Goal: Information Seeking & Learning: Learn about a topic

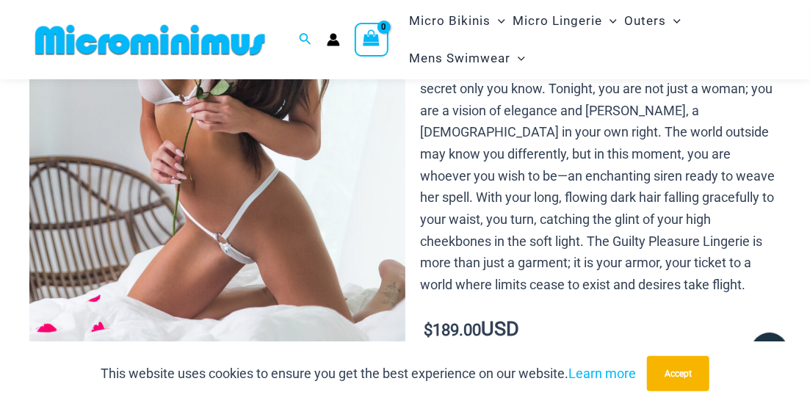
scroll to position [517, 0]
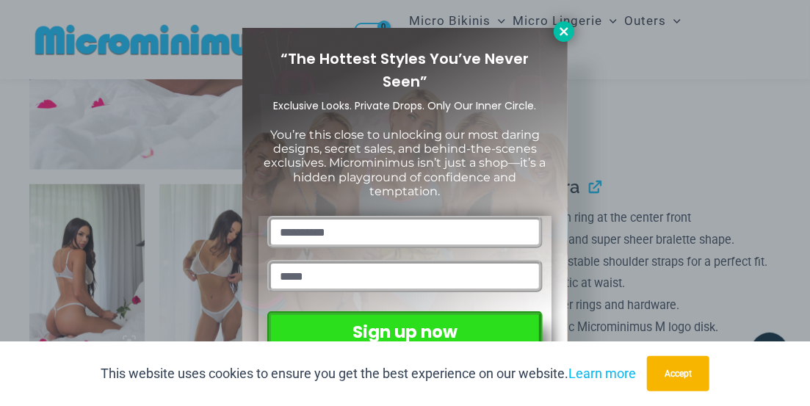
click at [566, 32] on icon at bounding box center [564, 31] width 13 height 13
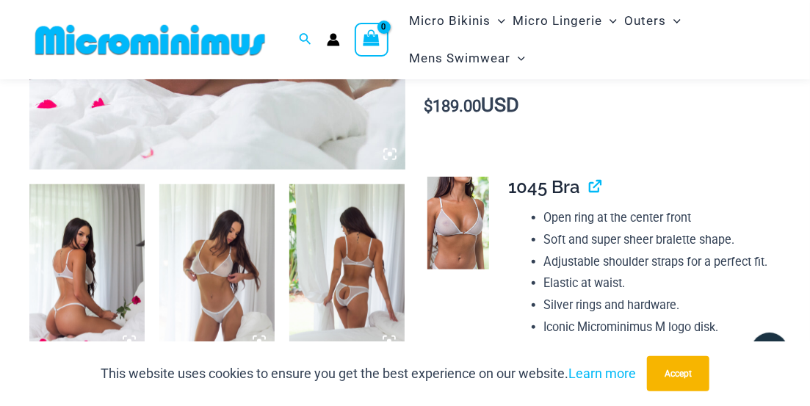
click at [87, 296] on img at bounding box center [86, 270] width 115 height 173
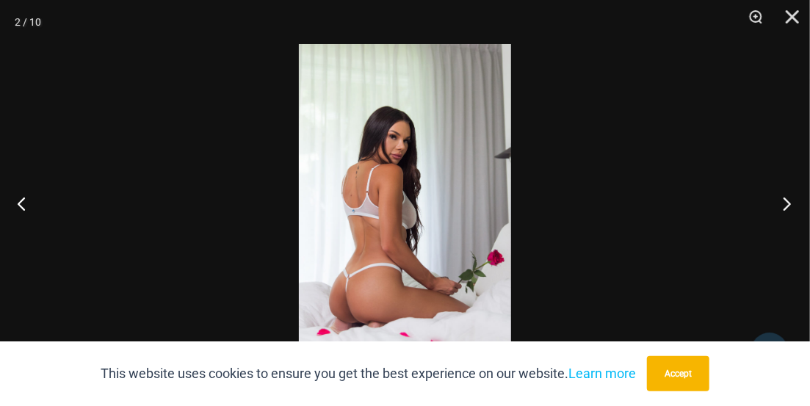
click at [780, 209] on button "Next" at bounding box center [782, 203] width 55 height 73
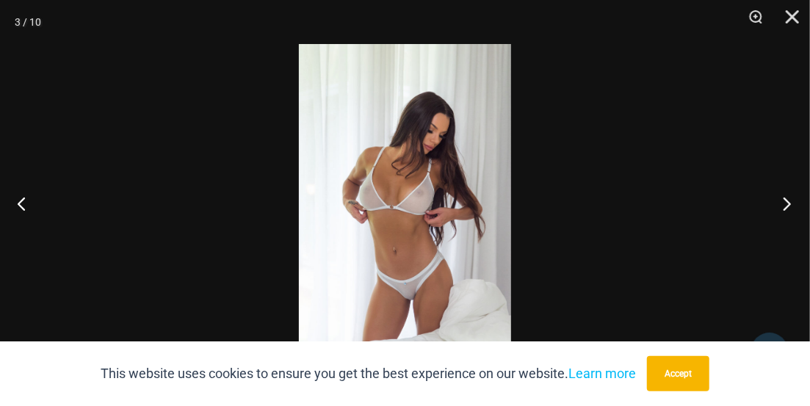
click at [779, 191] on button "Next" at bounding box center [782, 203] width 55 height 73
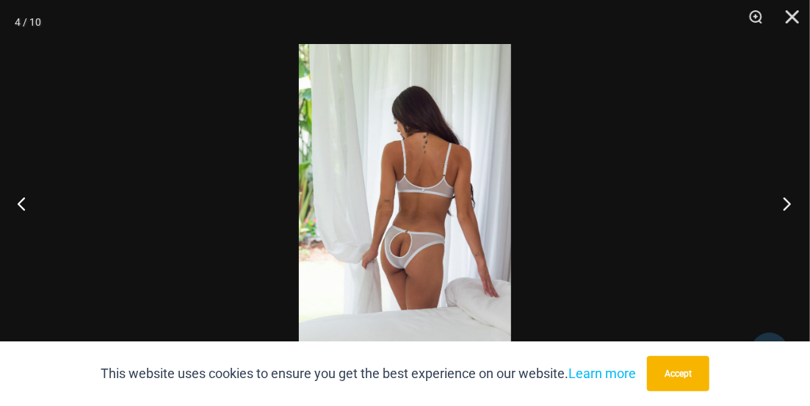
click at [782, 201] on button "Next" at bounding box center [782, 203] width 55 height 73
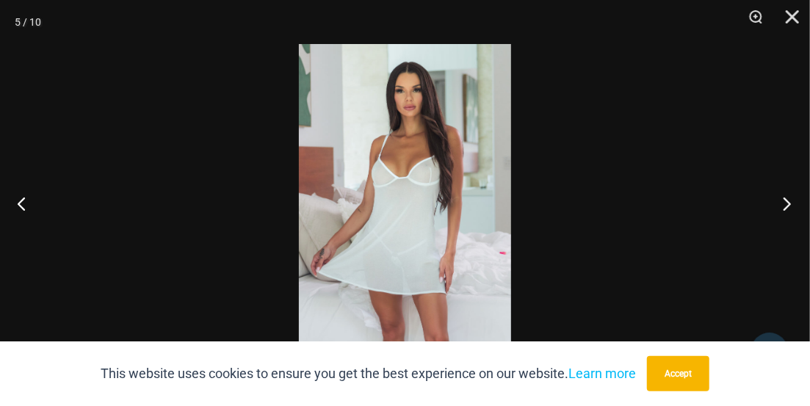
click at [762, 193] on button "Next" at bounding box center [782, 203] width 55 height 73
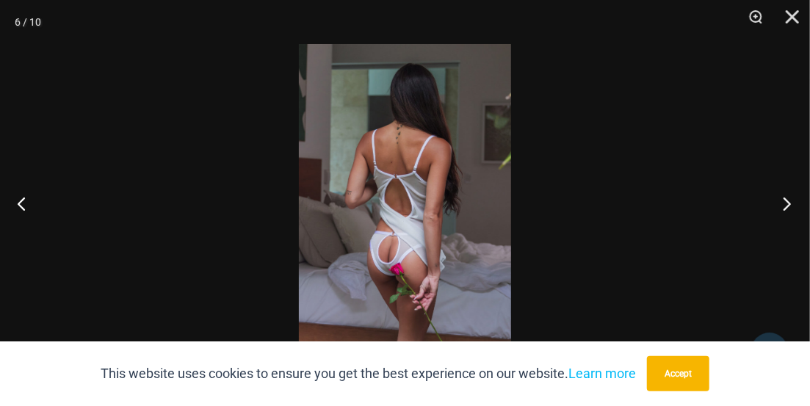
click at [774, 207] on button "Next" at bounding box center [782, 203] width 55 height 73
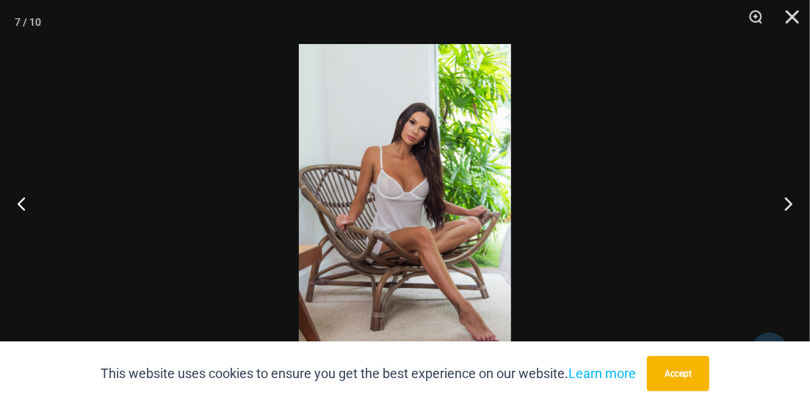
click at [744, 214] on div at bounding box center [405, 203] width 810 height 406
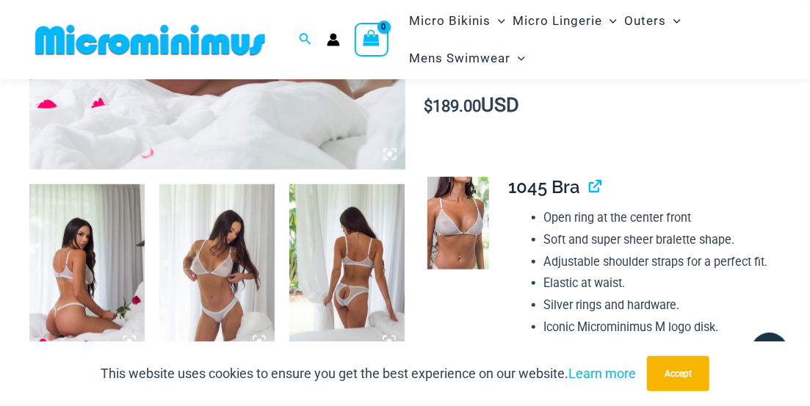
click at [458, 211] on img at bounding box center [459, 223] width 62 height 93
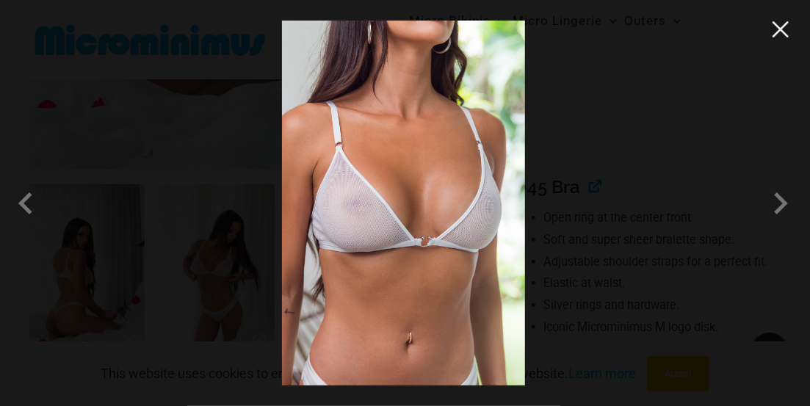
click at [787, 35] on button "Close" at bounding box center [781, 29] width 22 height 22
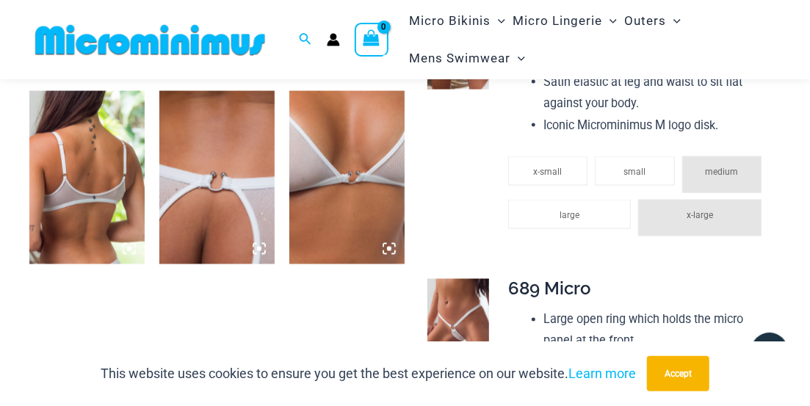
scroll to position [1128, 0]
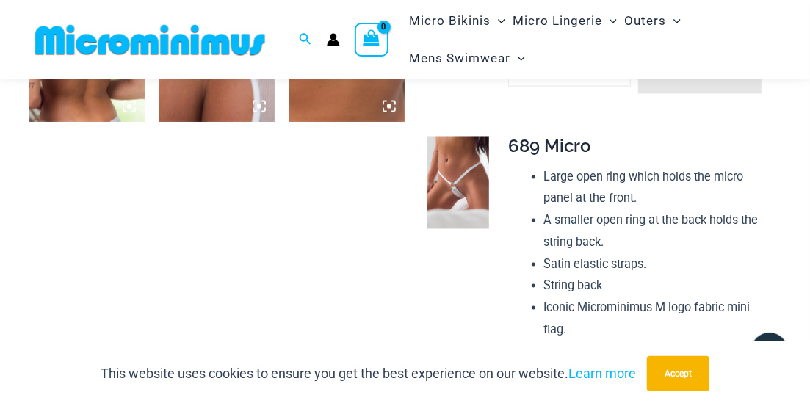
click at [348, 80] on img at bounding box center [346, 35] width 115 height 173
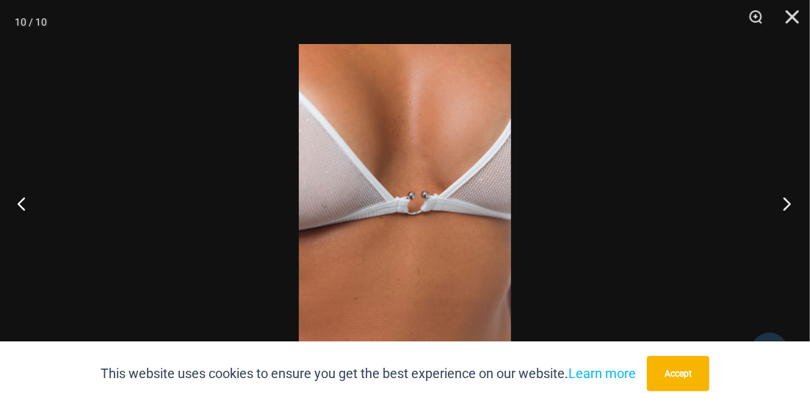
click at [785, 199] on button "Next" at bounding box center [782, 203] width 55 height 73
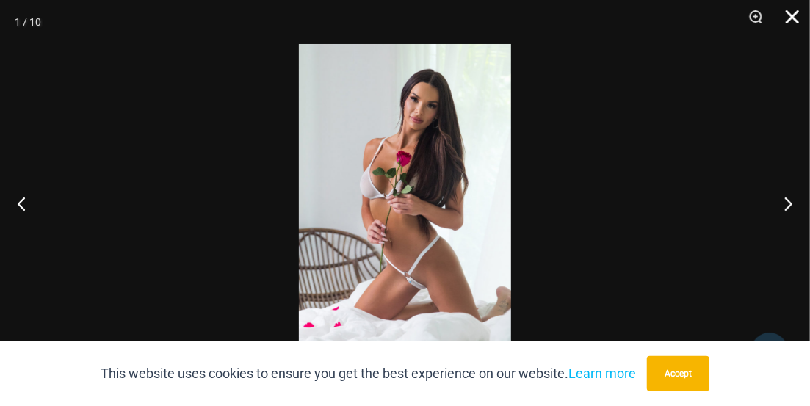
click at [796, 20] on button "Close" at bounding box center [787, 22] width 37 height 44
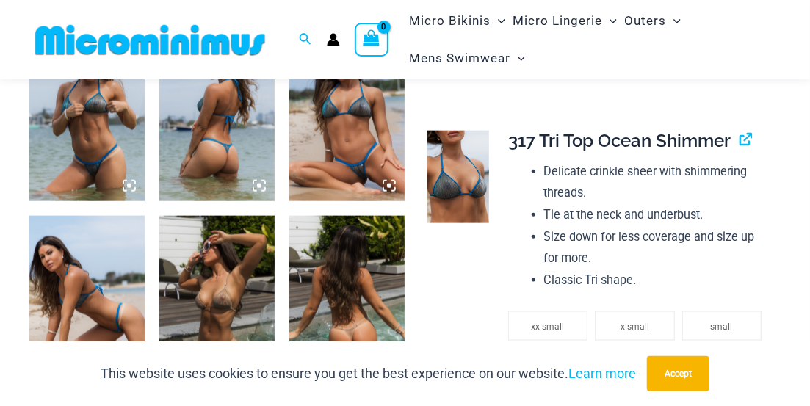
scroll to position [673, 0]
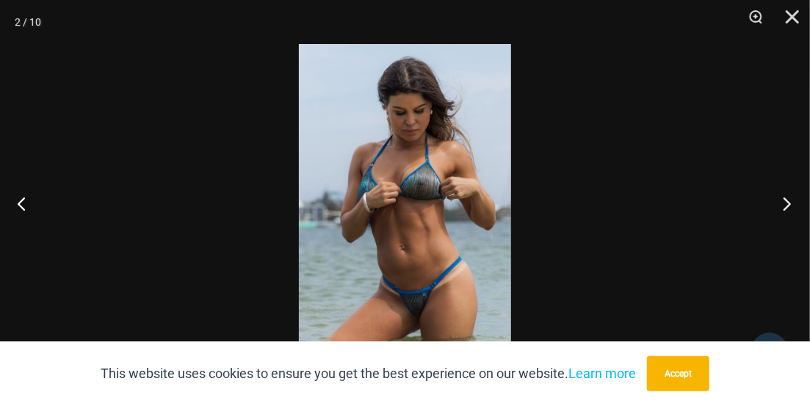
click at [785, 203] on button "Next" at bounding box center [782, 203] width 55 height 73
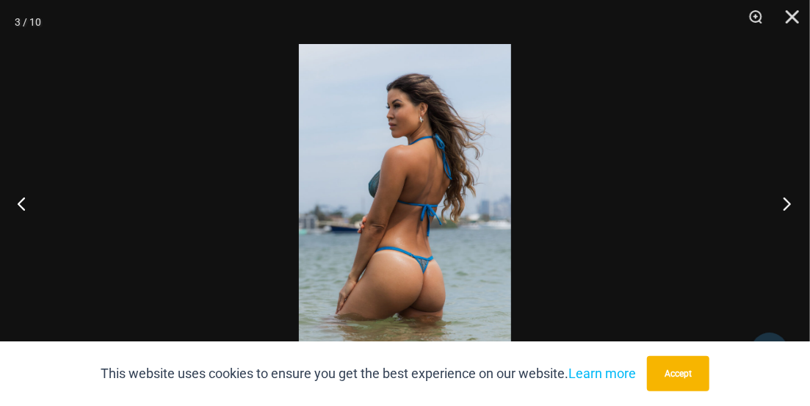
click at [793, 206] on button "Next" at bounding box center [782, 203] width 55 height 73
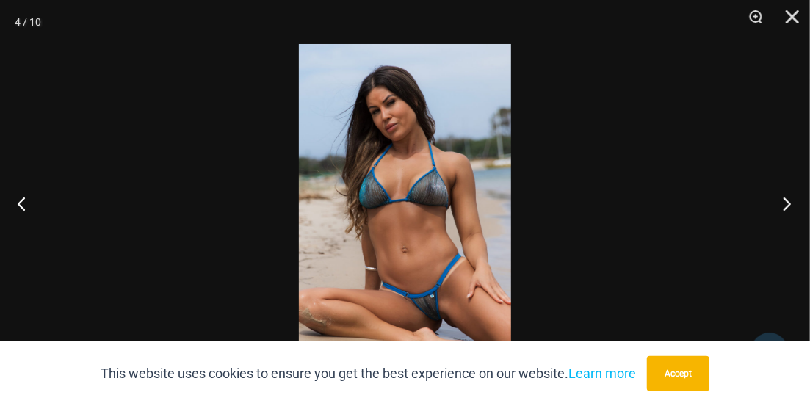
click at [785, 201] on button "Next" at bounding box center [782, 203] width 55 height 73
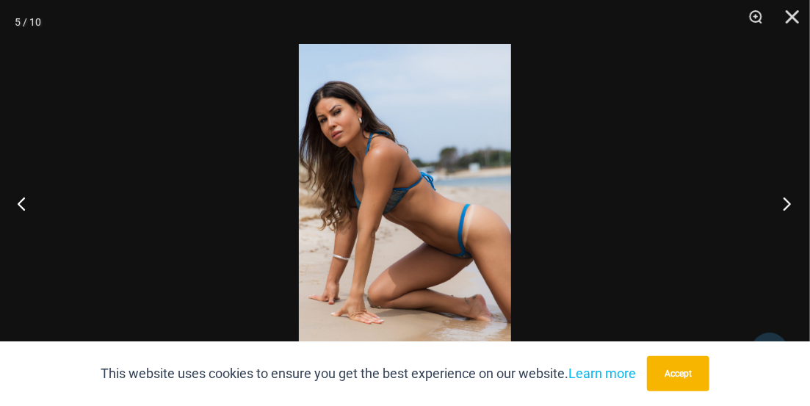
click at [791, 189] on button "Next" at bounding box center [782, 203] width 55 height 73
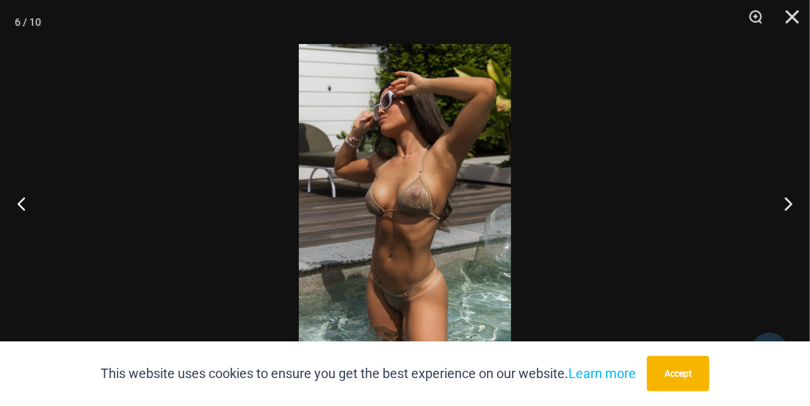
click at [745, 201] on div at bounding box center [405, 203] width 810 height 406
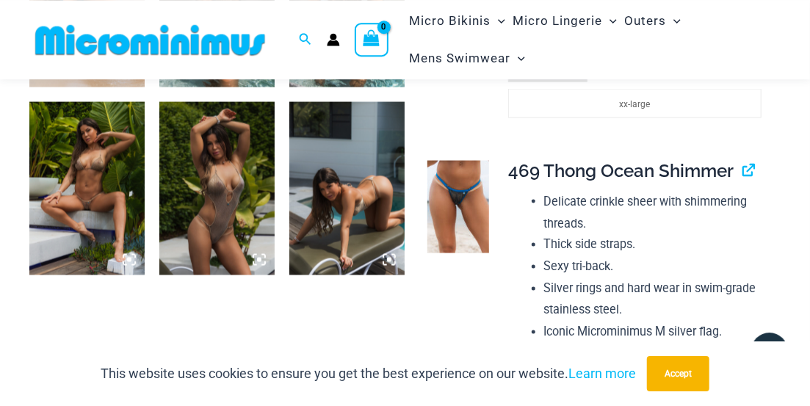
scroll to position [1131, 0]
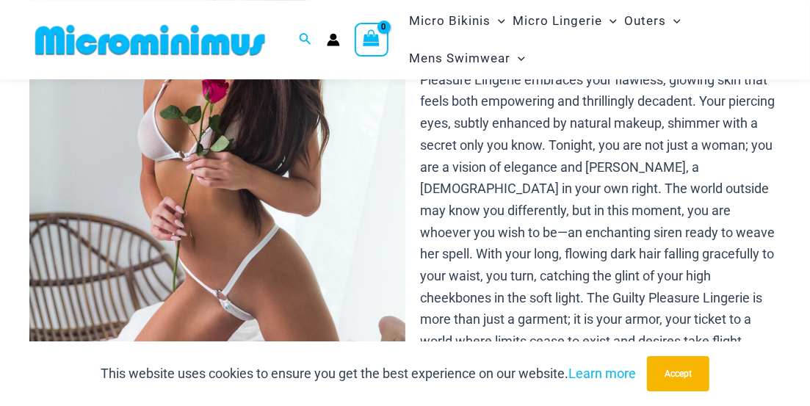
scroll to position [76, 0]
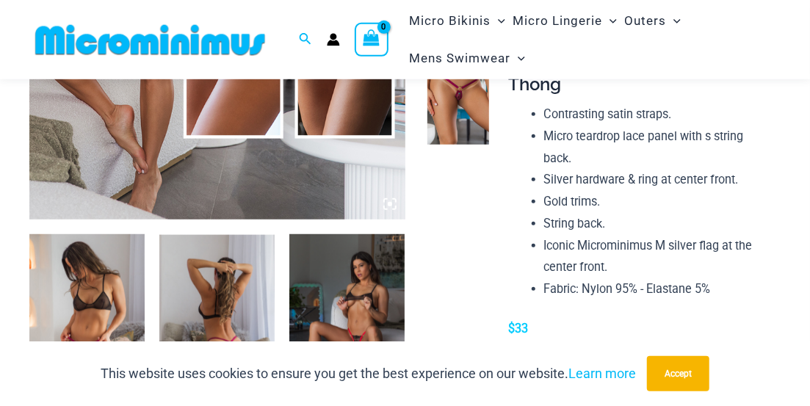
scroll to position [597, 0]
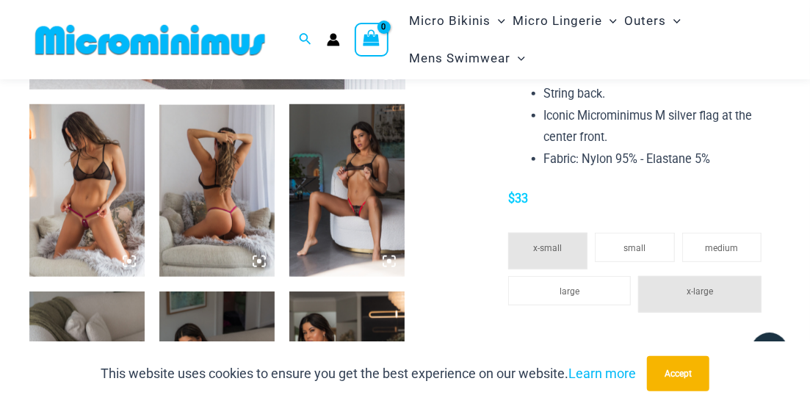
click at [93, 205] on img at bounding box center [86, 190] width 115 height 173
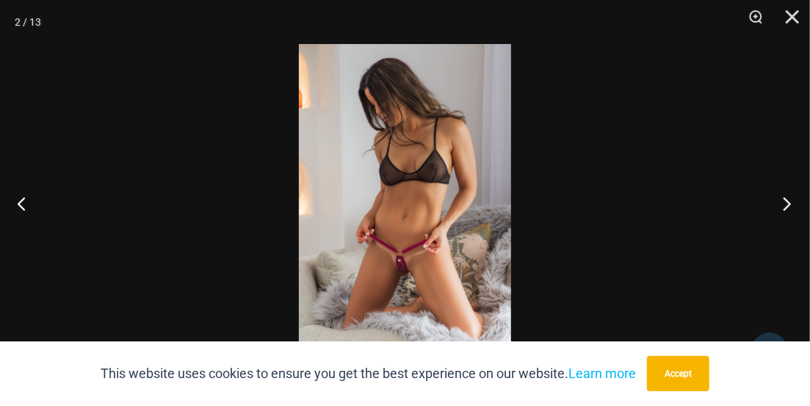
click at [779, 187] on button "Next" at bounding box center [782, 203] width 55 height 73
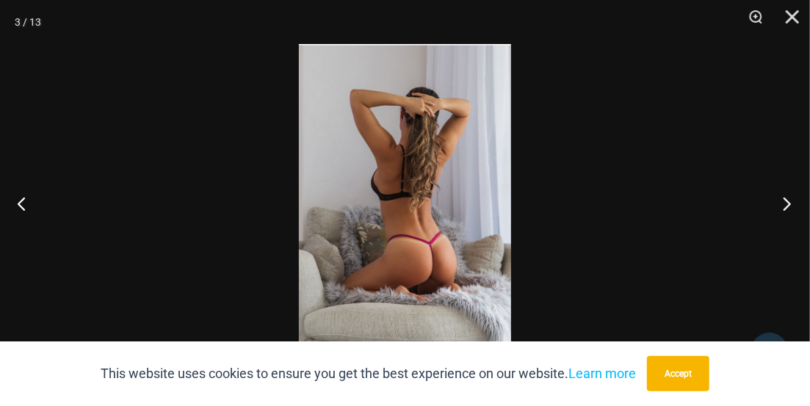
click at [785, 200] on button "Next" at bounding box center [782, 203] width 55 height 73
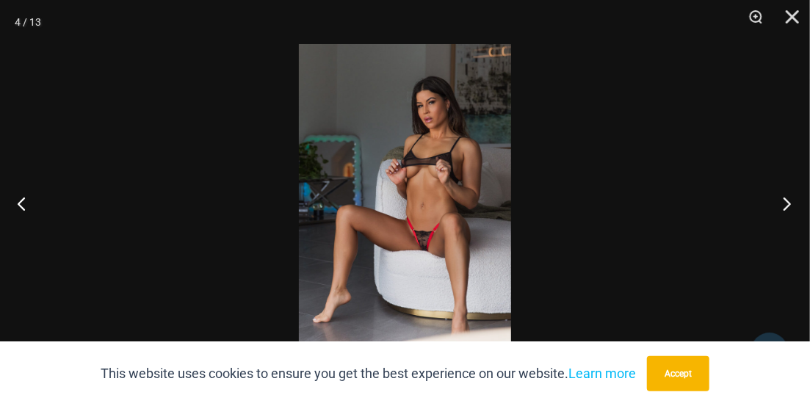
click at [782, 198] on button "Next" at bounding box center [782, 203] width 55 height 73
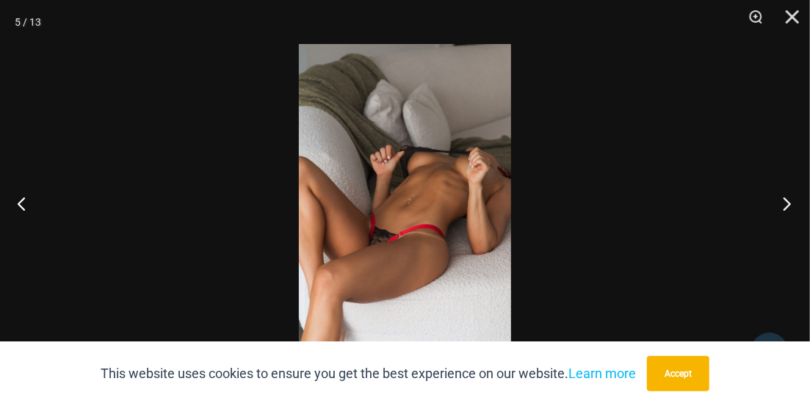
click at [786, 201] on button "Next" at bounding box center [782, 203] width 55 height 73
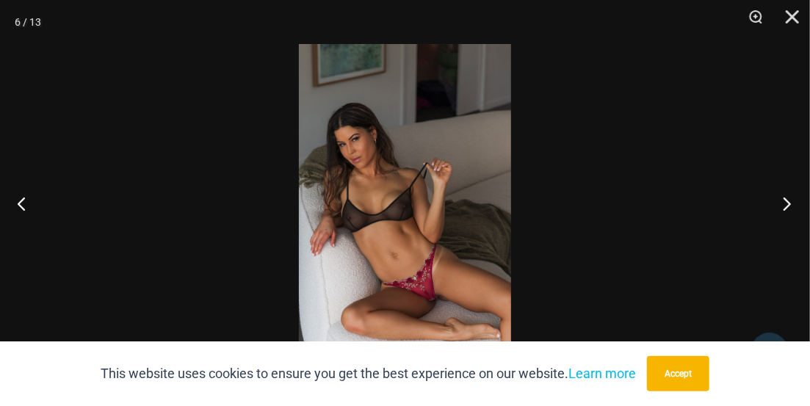
click at [785, 207] on button "Next" at bounding box center [782, 203] width 55 height 73
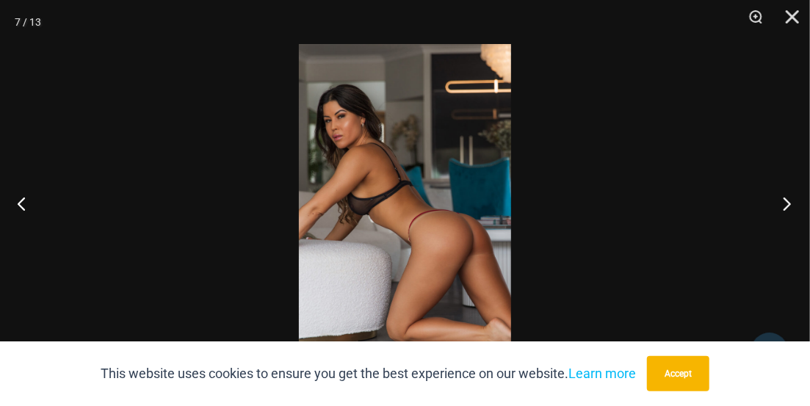
click at [782, 199] on button "Next" at bounding box center [782, 203] width 55 height 73
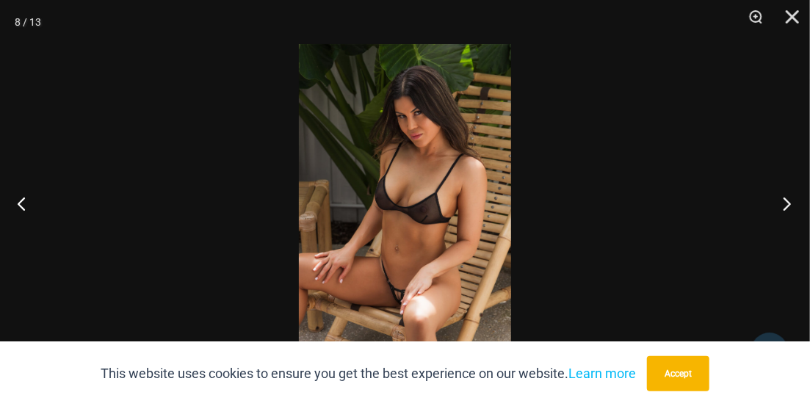
click at [781, 201] on button "Next" at bounding box center [782, 203] width 55 height 73
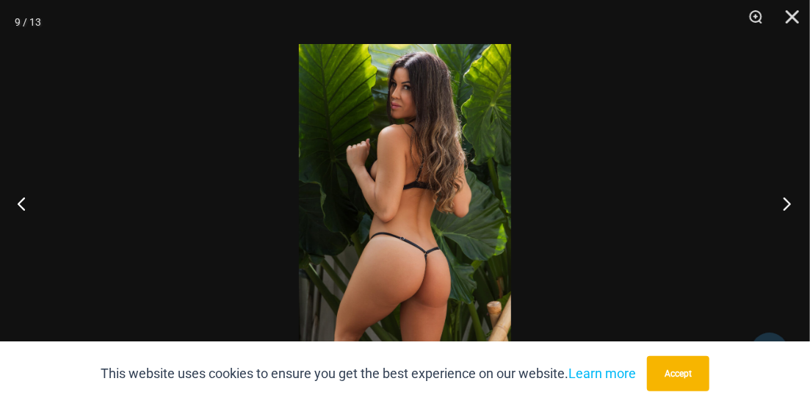
click at [783, 201] on button "Next" at bounding box center [782, 203] width 55 height 73
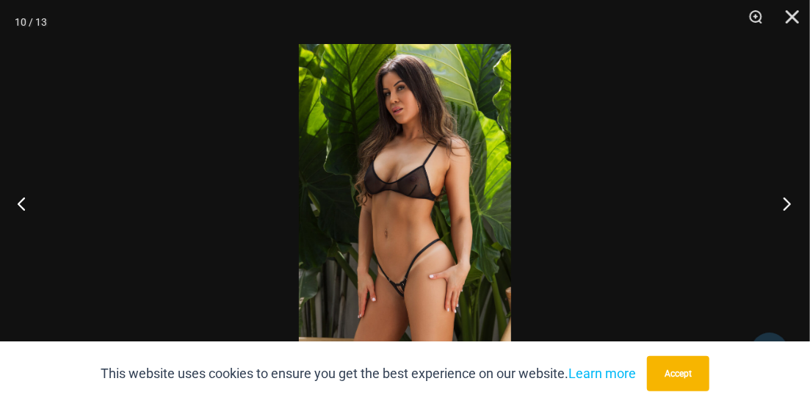
click at [777, 215] on button "Next" at bounding box center [782, 203] width 55 height 73
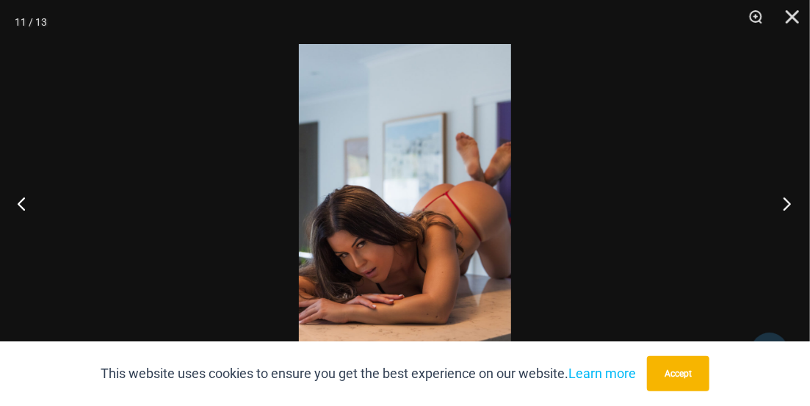
click at [781, 204] on button "Next" at bounding box center [782, 203] width 55 height 73
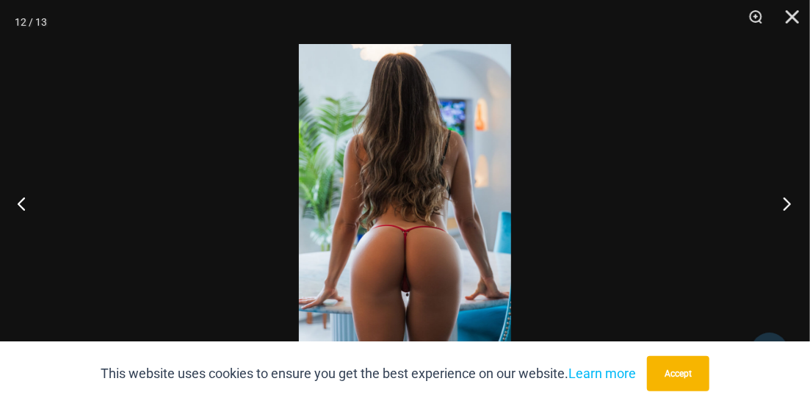
click at [760, 185] on button "Next" at bounding box center [782, 203] width 55 height 73
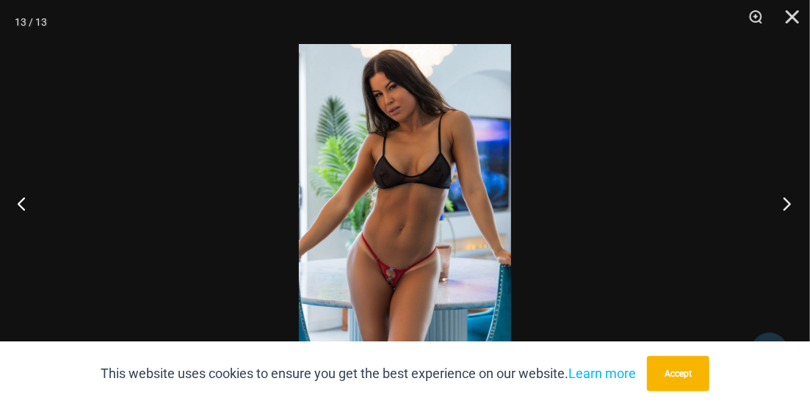
click at [758, 193] on button "Next" at bounding box center [782, 203] width 55 height 73
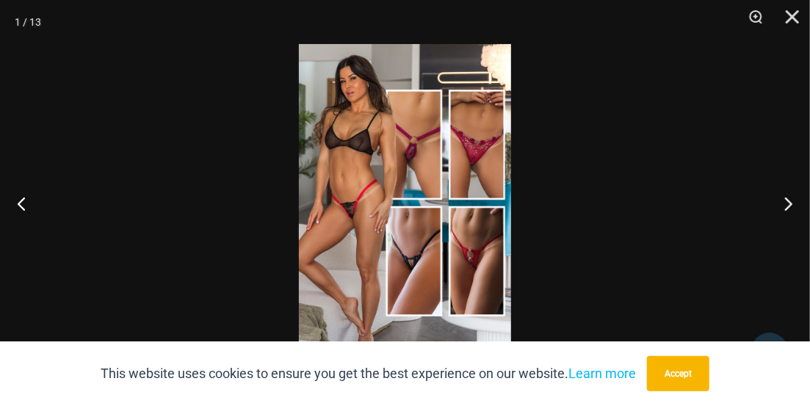
click at [732, 203] on div at bounding box center [405, 203] width 810 height 406
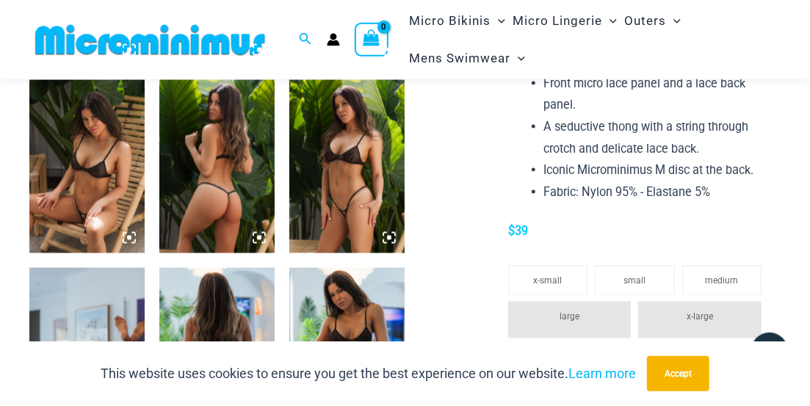
scroll to position [979, 0]
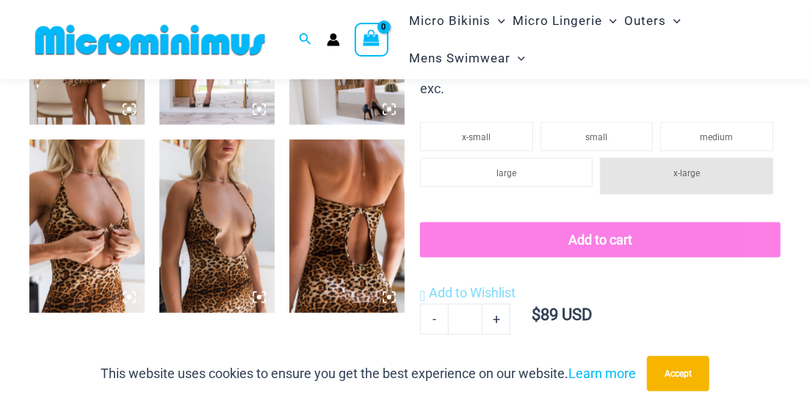
scroll to position [444, 0]
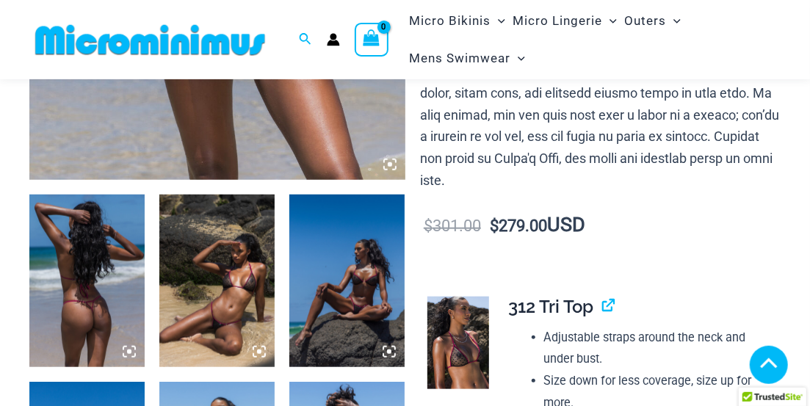
scroll to position [535, 0]
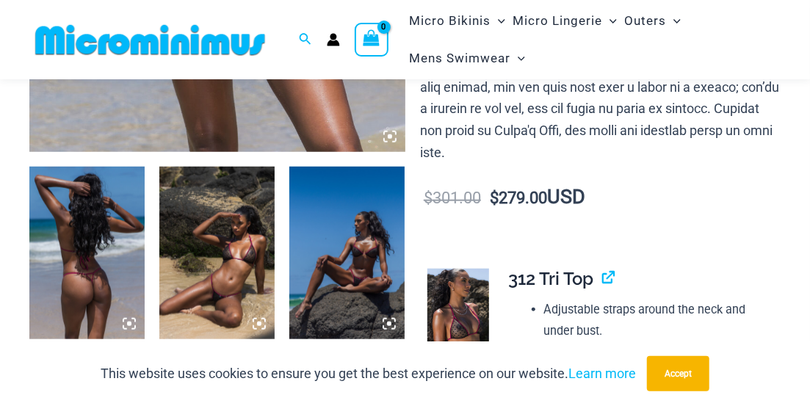
click at [83, 246] on img at bounding box center [86, 253] width 115 height 173
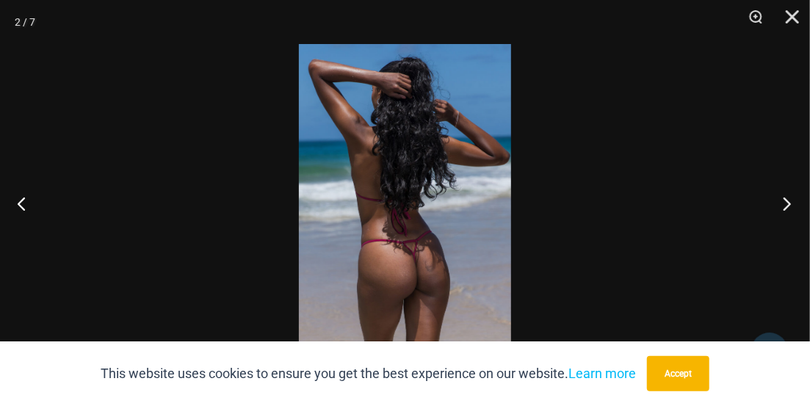
click at [784, 199] on button "Next" at bounding box center [782, 203] width 55 height 73
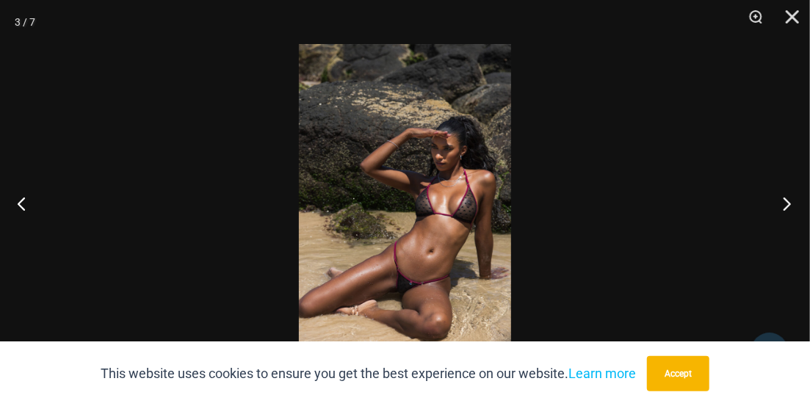
click at [782, 204] on button "Next" at bounding box center [782, 203] width 55 height 73
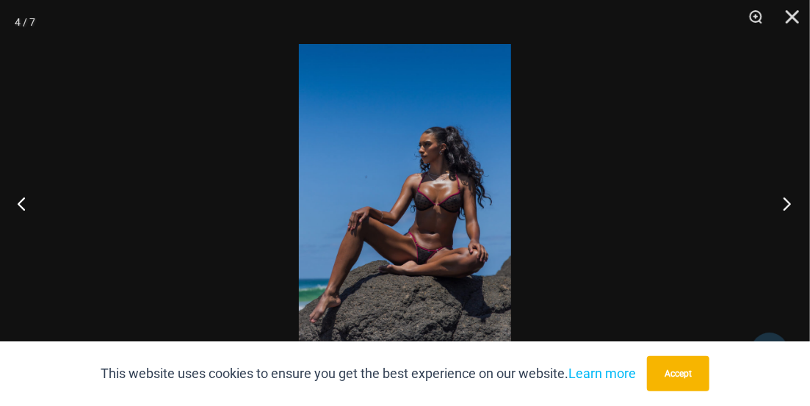
click at [785, 203] on button "Next" at bounding box center [782, 203] width 55 height 73
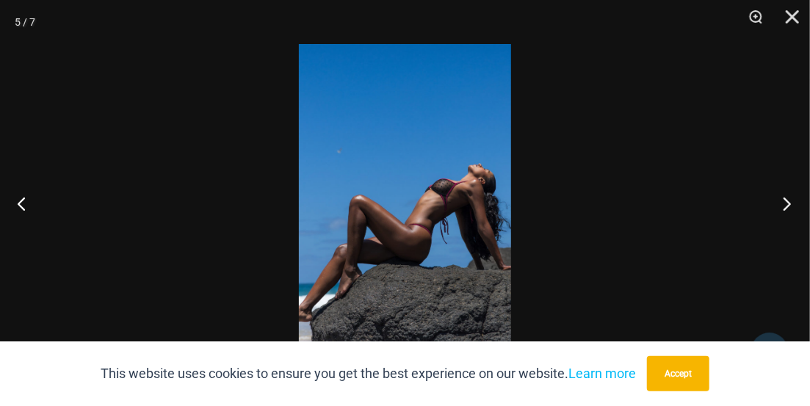
click at [790, 201] on button "Next" at bounding box center [782, 203] width 55 height 73
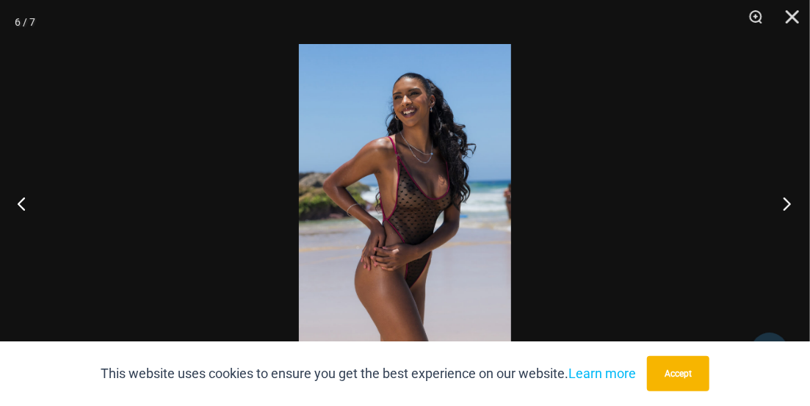
click at [781, 205] on button "Next" at bounding box center [782, 203] width 55 height 73
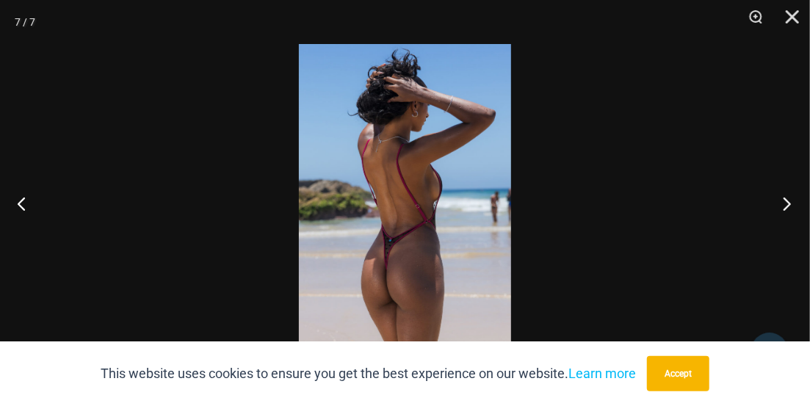
click at [790, 203] on button "Next" at bounding box center [782, 203] width 55 height 73
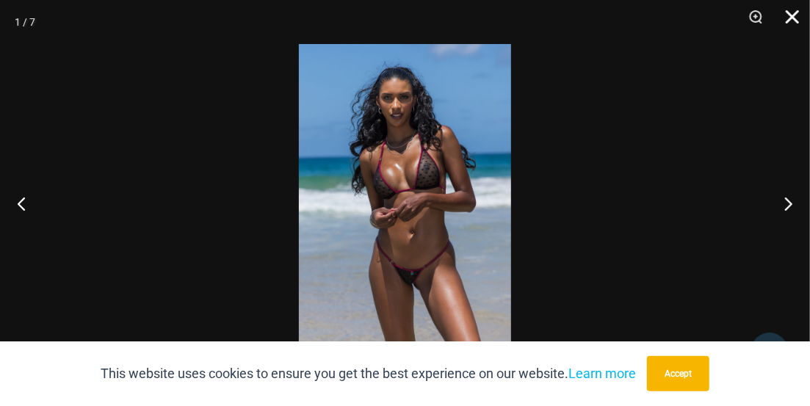
click at [794, 20] on button "Close" at bounding box center [787, 22] width 37 height 44
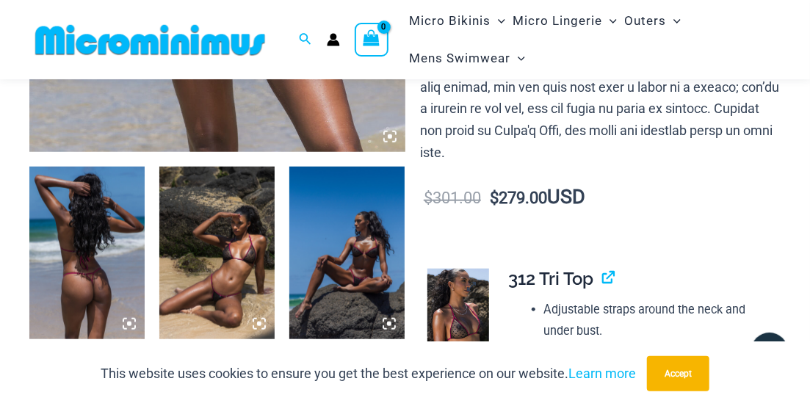
click at [464, 292] on img at bounding box center [459, 315] width 62 height 93
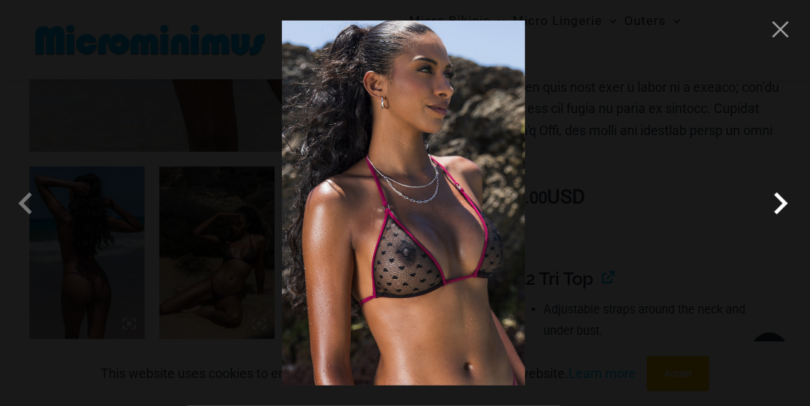
click at [784, 201] on span at bounding box center [781, 203] width 44 height 44
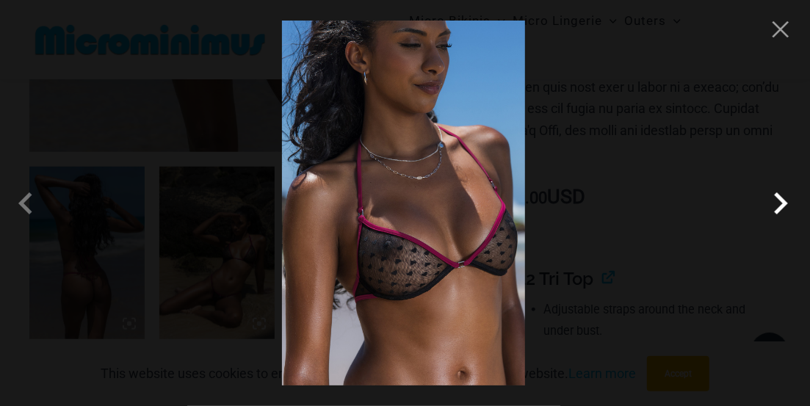
click at [778, 201] on span at bounding box center [781, 203] width 44 height 44
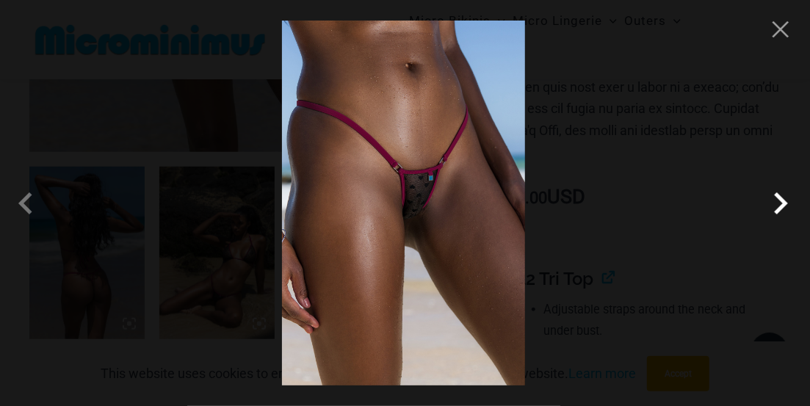
click at [778, 201] on span at bounding box center [781, 203] width 44 height 44
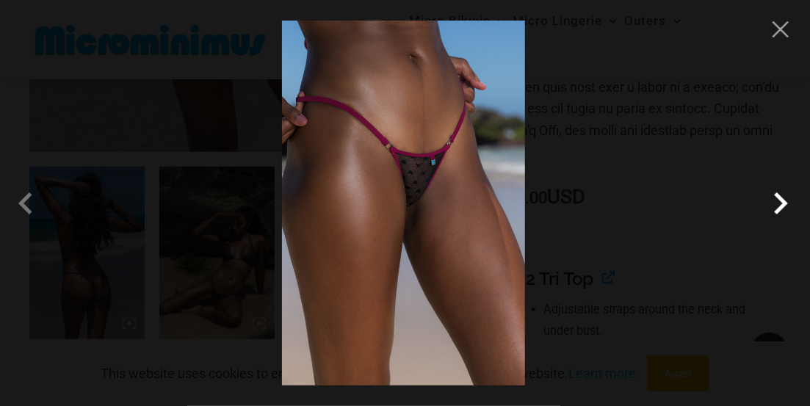
click at [778, 201] on span at bounding box center [781, 203] width 44 height 44
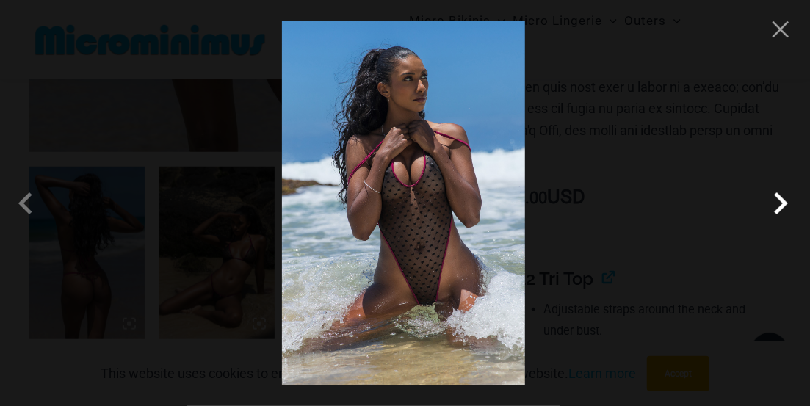
click at [778, 196] on span at bounding box center [781, 203] width 44 height 44
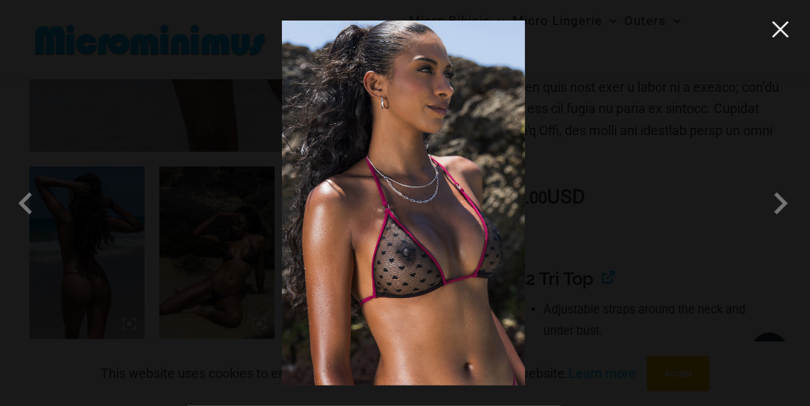
click at [788, 33] on button "Close" at bounding box center [781, 29] width 22 height 22
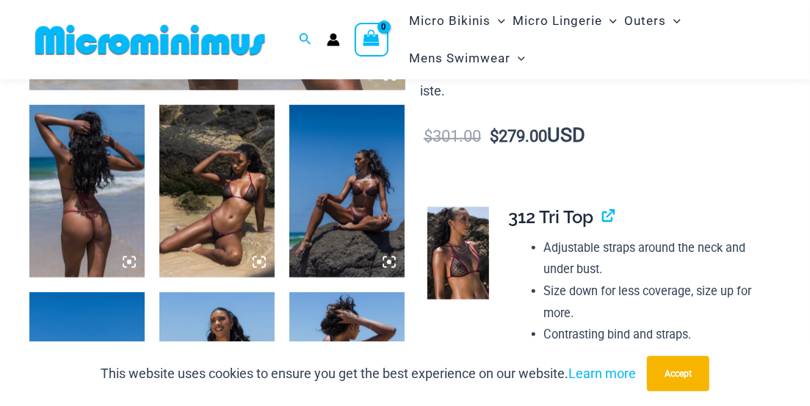
scroll to position [597, 0]
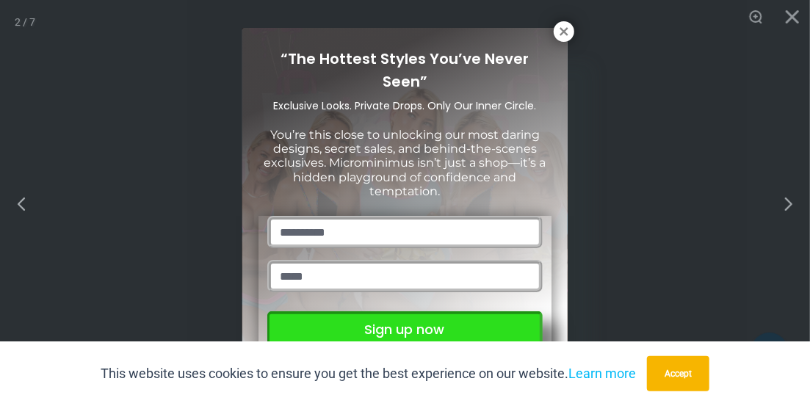
click at [418, 328] on button "Sign up now" at bounding box center [404, 329] width 275 height 36
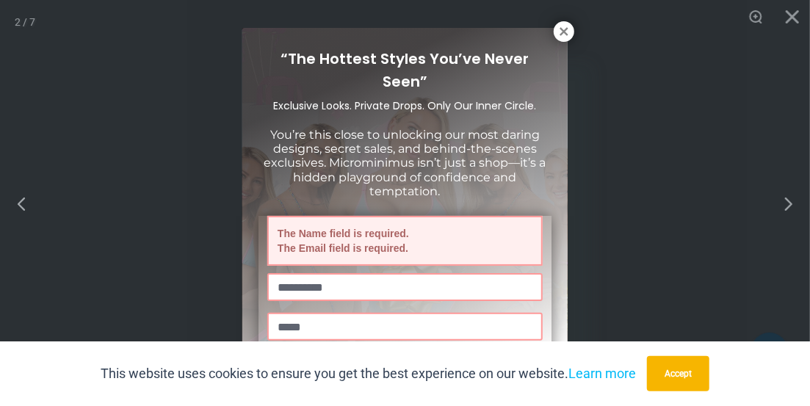
scroll to position [21, 0]
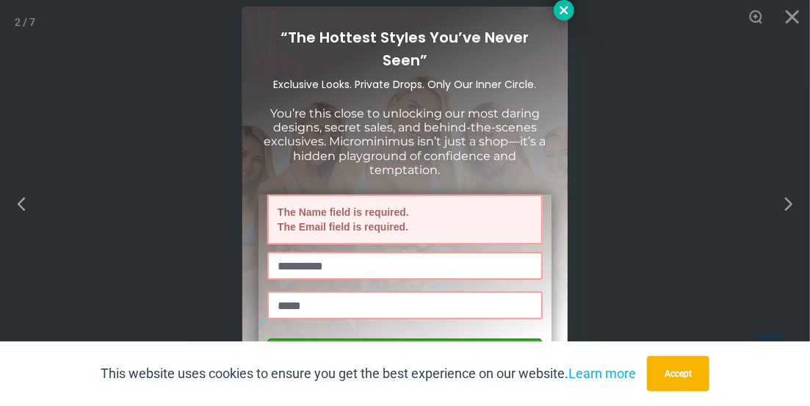
click at [562, 4] on icon at bounding box center [564, 10] width 13 height 13
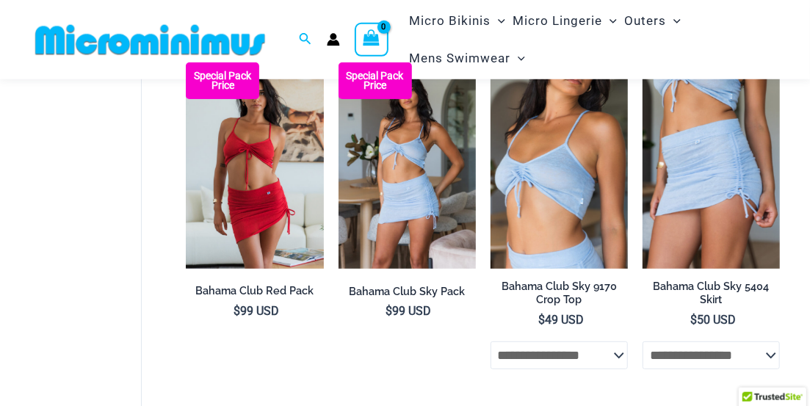
scroll to position [62, 0]
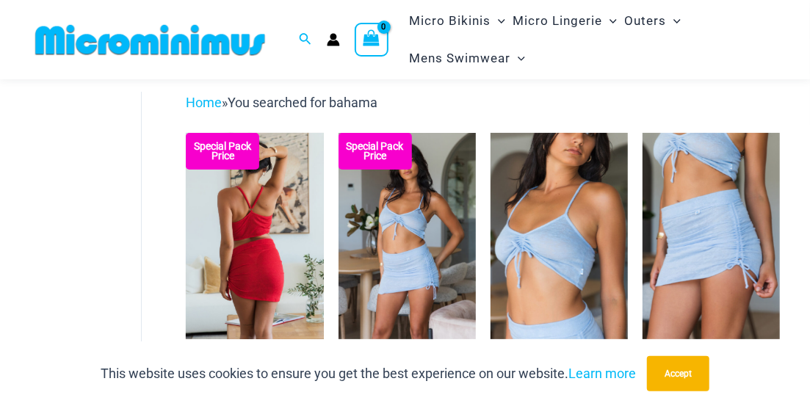
click at [259, 254] on img at bounding box center [254, 236] width 137 height 206
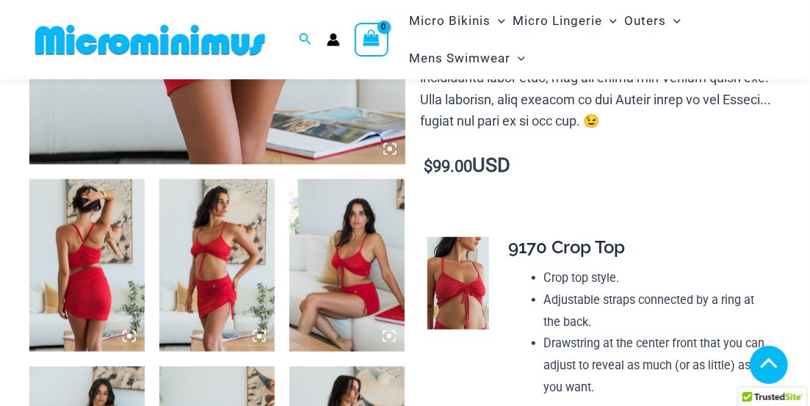
scroll to position [522, 0]
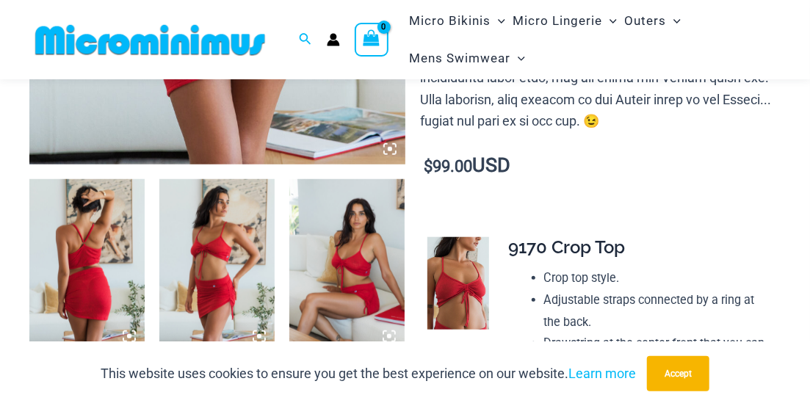
click at [100, 256] on img at bounding box center [86, 265] width 115 height 173
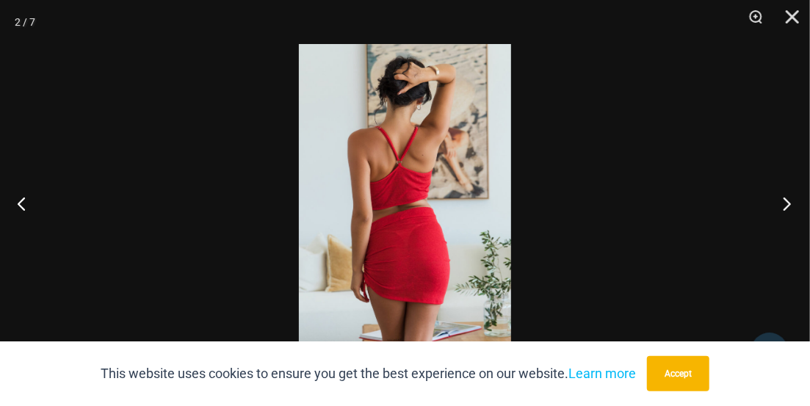
click at [787, 203] on button "Next" at bounding box center [782, 203] width 55 height 73
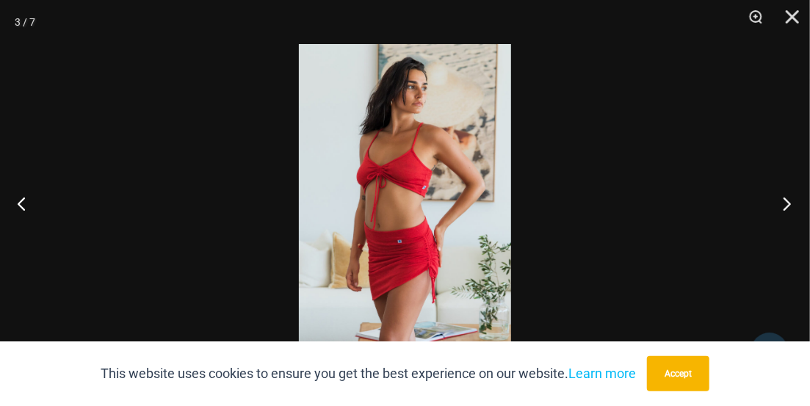
click at [789, 198] on button "Next" at bounding box center [782, 203] width 55 height 73
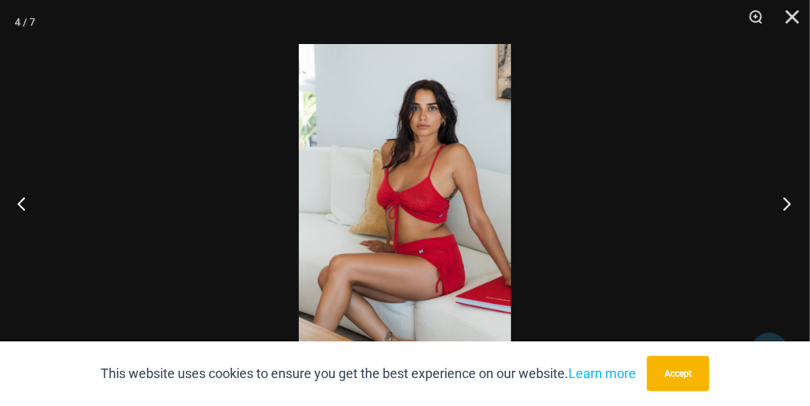
click at [775, 202] on button "Next" at bounding box center [782, 203] width 55 height 73
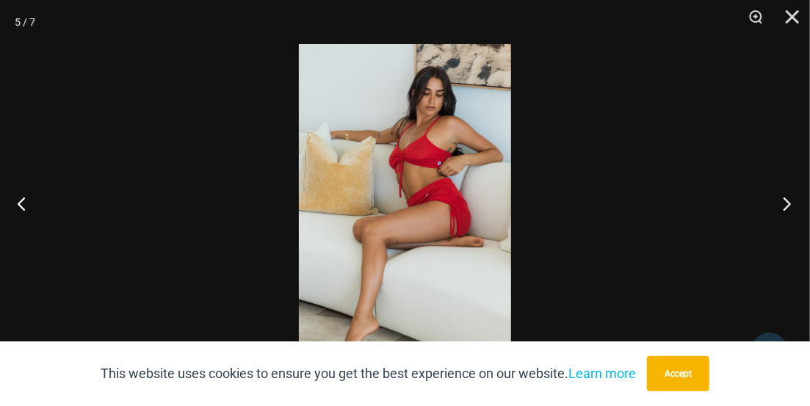
click at [768, 205] on button "Next" at bounding box center [782, 203] width 55 height 73
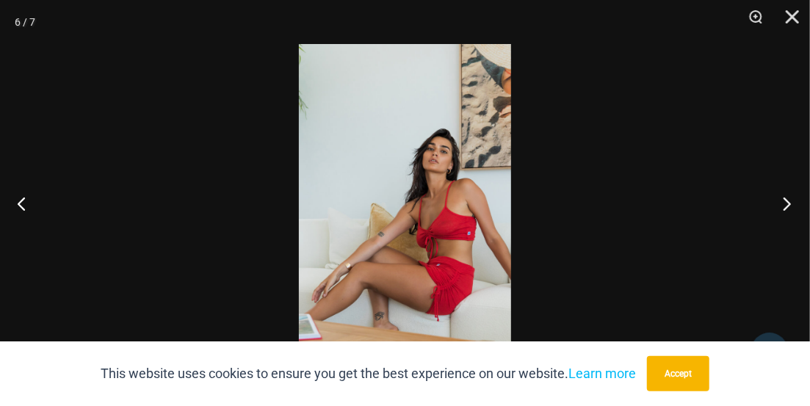
click at [787, 202] on button "Next" at bounding box center [782, 203] width 55 height 73
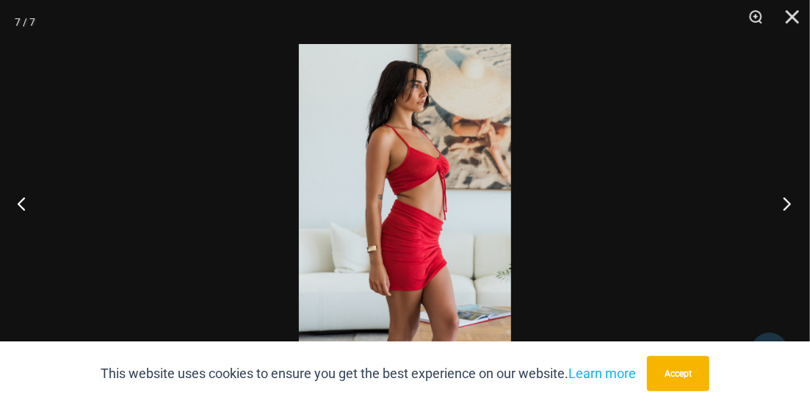
click at [794, 210] on button "Next" at bounding box center [782, 203] width 55 height 73
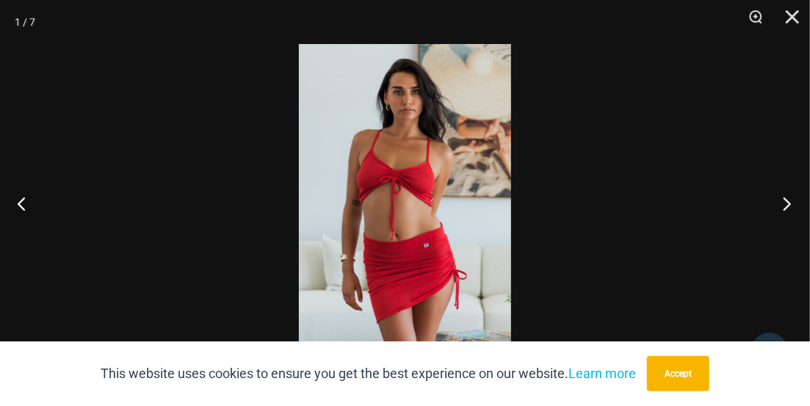
click at [782, 203] on button "Next" at bounding box center [782, 203] width 55 height 73
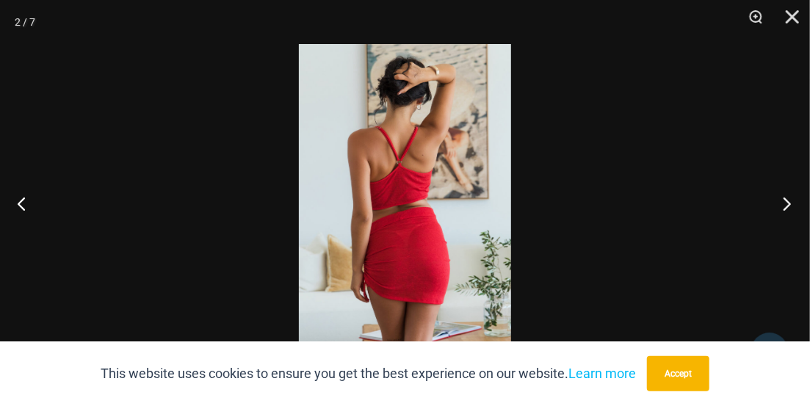
click at [780, 209] on button "Next" at bounding box center [782, 203] width 55 height 73
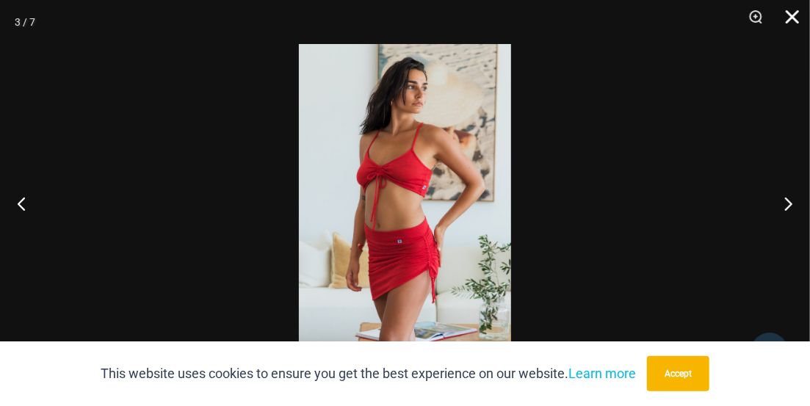
click at [790, 18] on button "Close" at bounding box center [787, 22] width 37 height 44
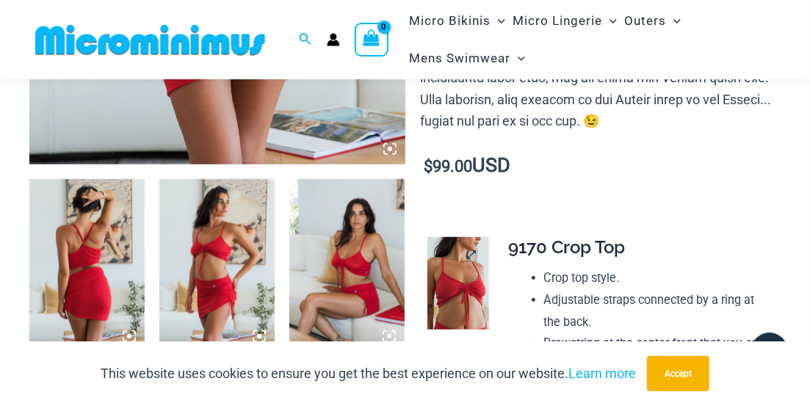
click at [458, 259] on img at bounding box center [459, 283] width 62 height 93
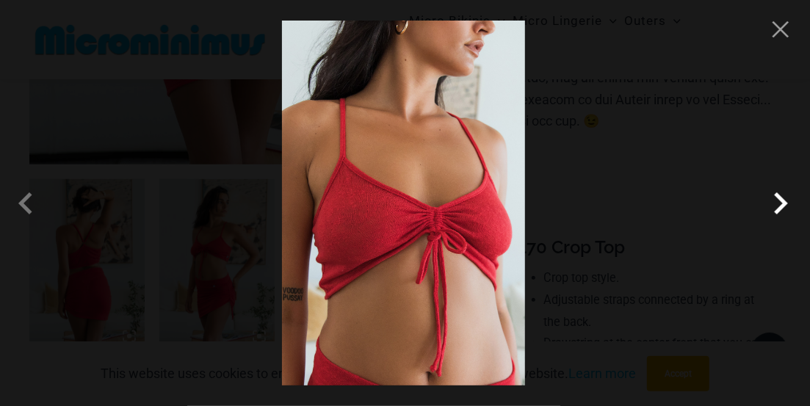
click at [775, 201] on span at bounding box center [781, 203] width 44 height 44
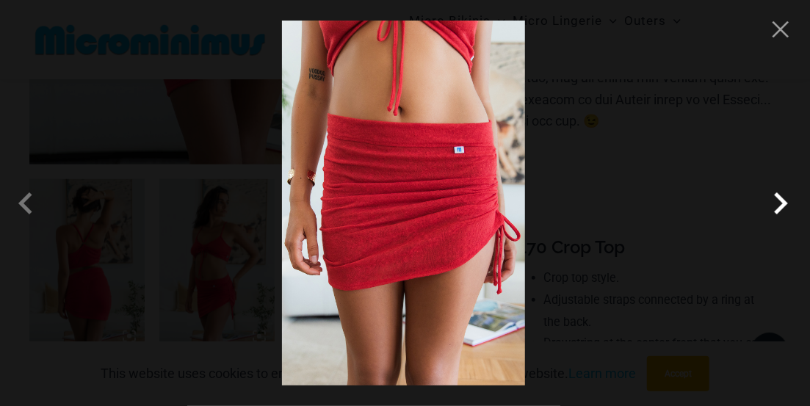
click at [776, 201] on span at bounding box center [781, 203] width 44 height 44
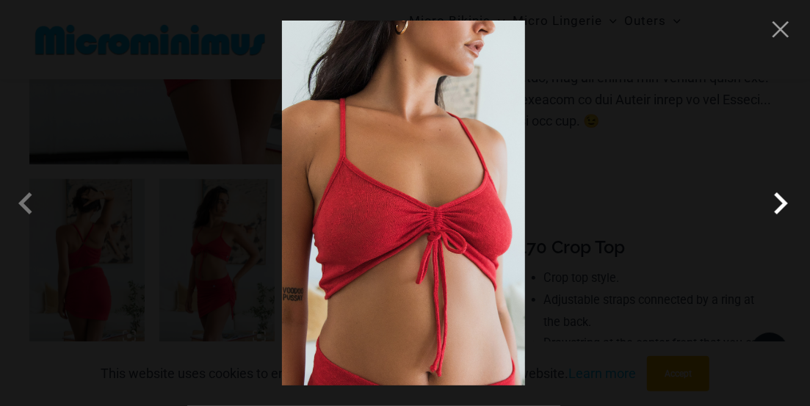
click at [776, 202] on span at bounding box center [781, 203] width 44 height 44
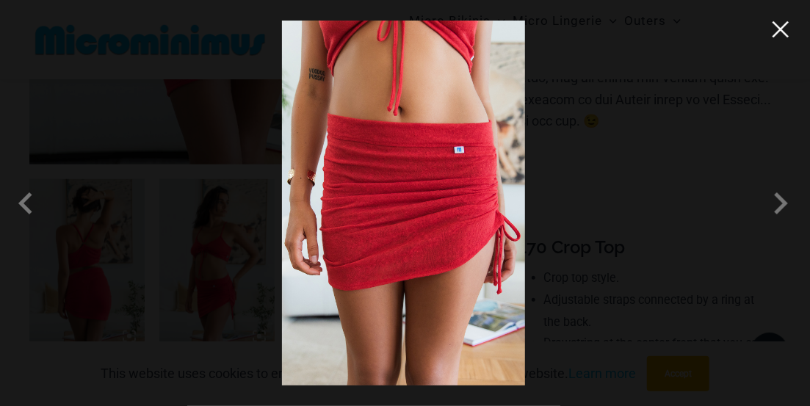
click at [781, 32] on button "Close" at bounding box center [781, 29] width 22 height 22
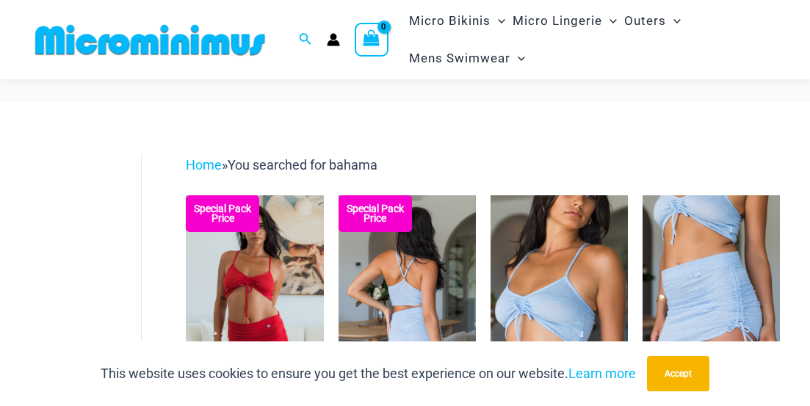
scroll to position [62, 0]
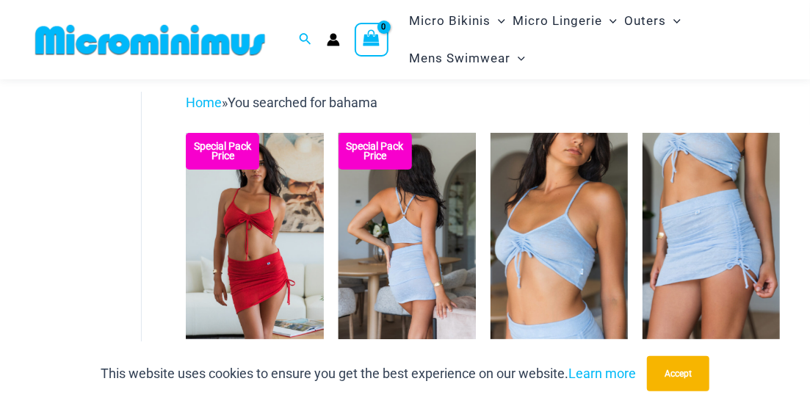
click at [389, 264] on img at bounding box center [407, 236] width 137 height 206
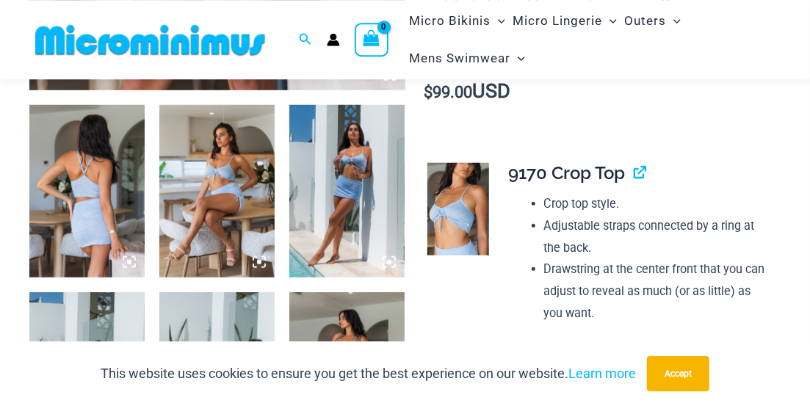
scroll to position [599, 0]
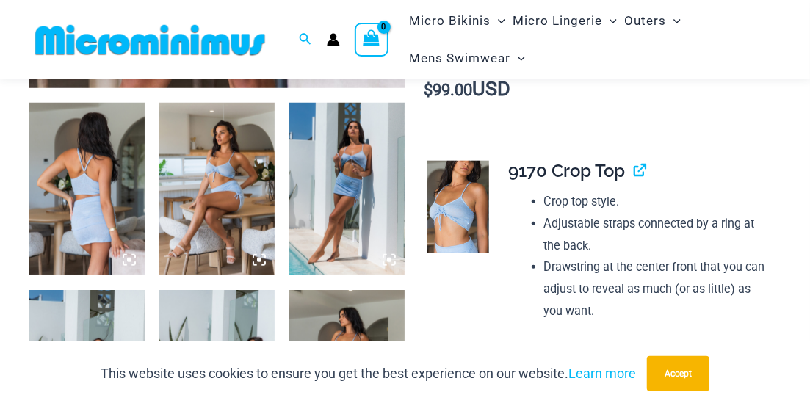
click at [71, 187] on img at bounding box center [86, 189] width 115 height 173
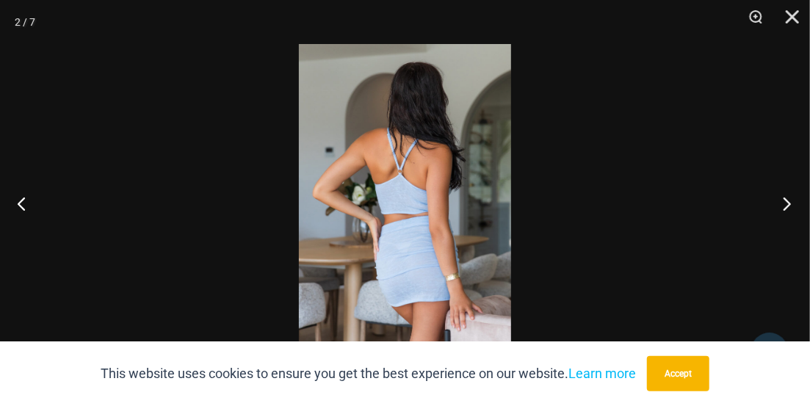
click at [780, 203] on button "Next" at bounding box center [782, 203] width 55 height 73
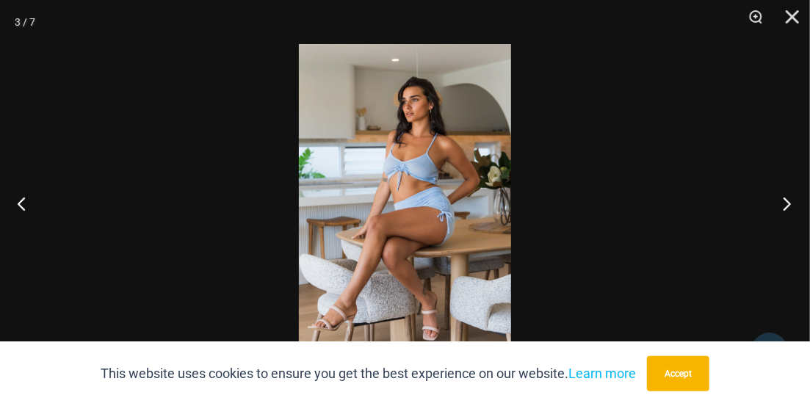
click at [777, 207] on button "Next" at bounding box center [782, 203] width 55 height 73
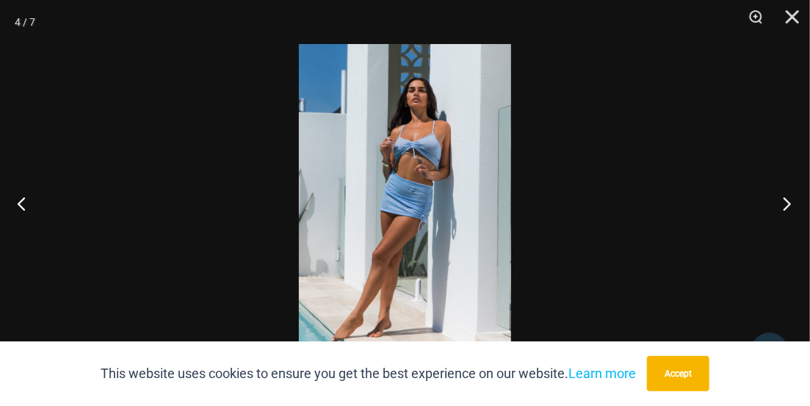
click at [772, 200] on button "Next" at bounding box center [782, 203] width 55 height 73
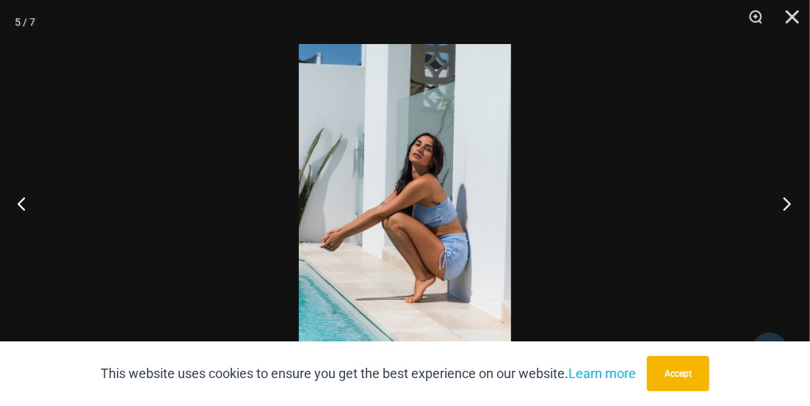
click at [779, 214] on button "Next" at bounding box center [782, 203] width 55 height 73
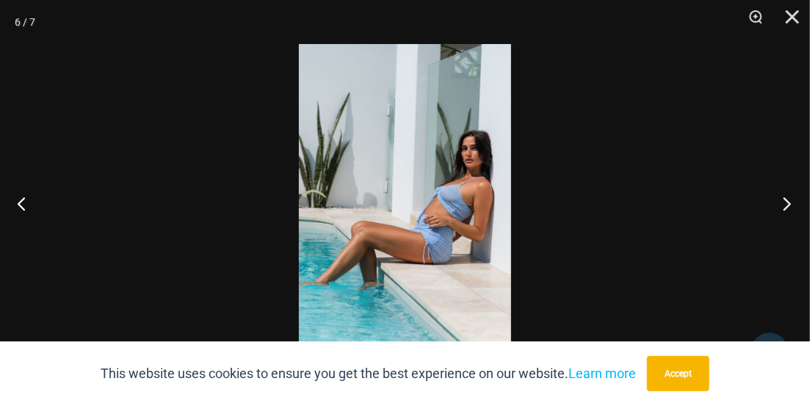
click at [777, 192] on button "Next" at bounding box center [782, 203] width 55 height 73
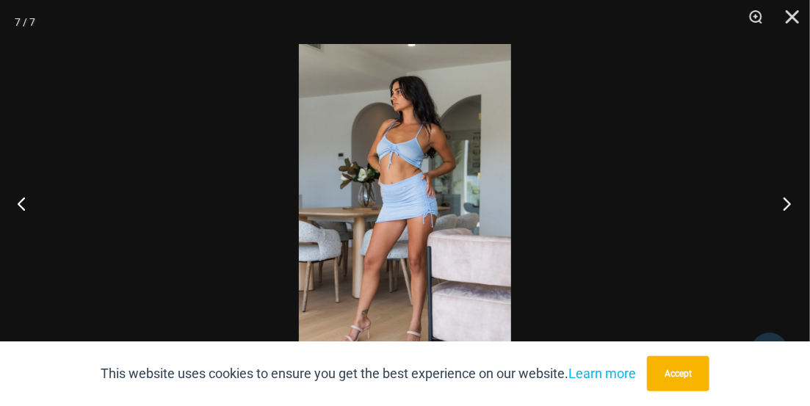
click at [763, 215] on button "Next" at bounding box center [782, 203] width 55 height 73
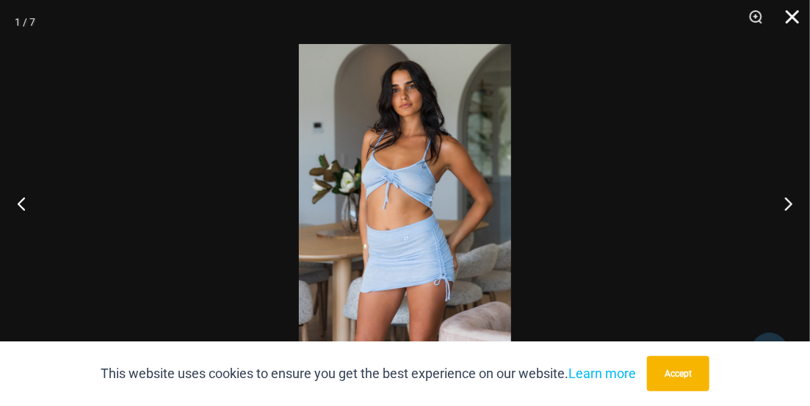
click at [792, 20] on button "Close" at bounding box center [787, 22] width 37 height 44
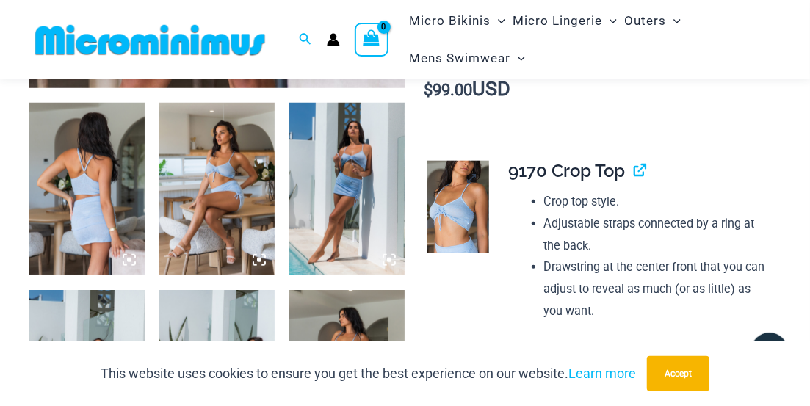
click at [468, 181] on link at bounding box center [459, 207] width 62 height 93
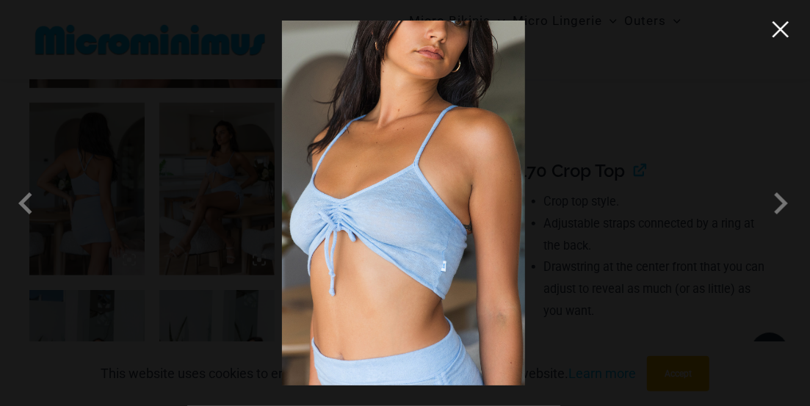
click at [775, 32] on button "Close" at bounding box center [781, 29] width 22 height 22
